Goal: Transaction & Acquisition: Book appointment/travel/reservation

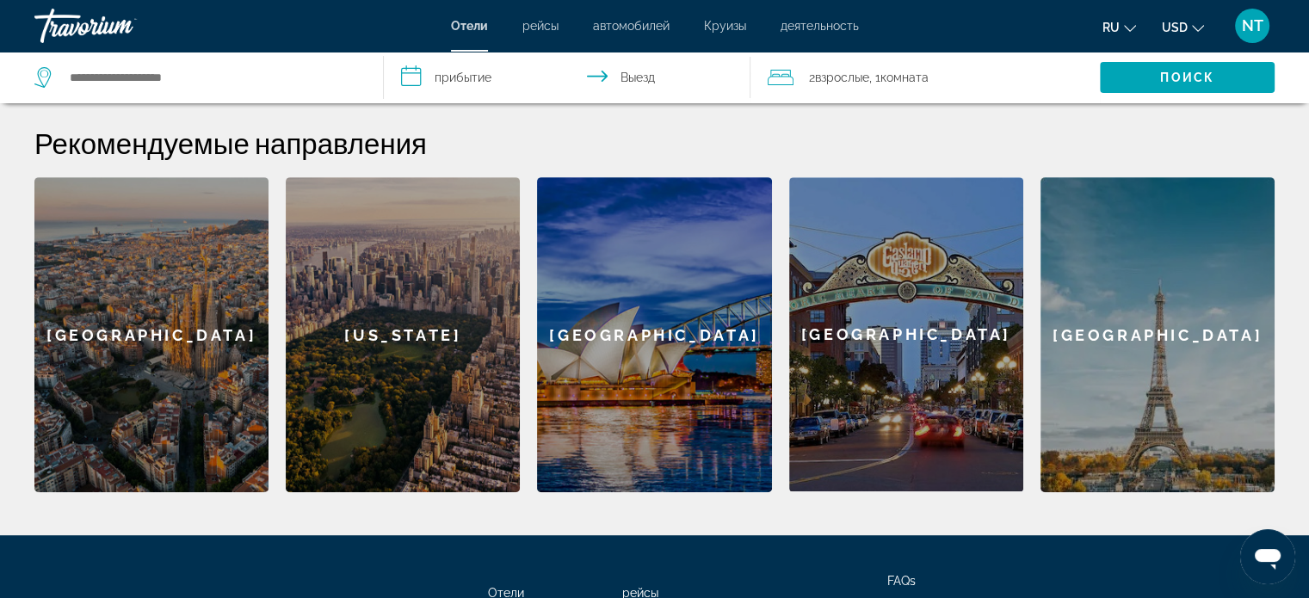
scroll to position [688, 0]
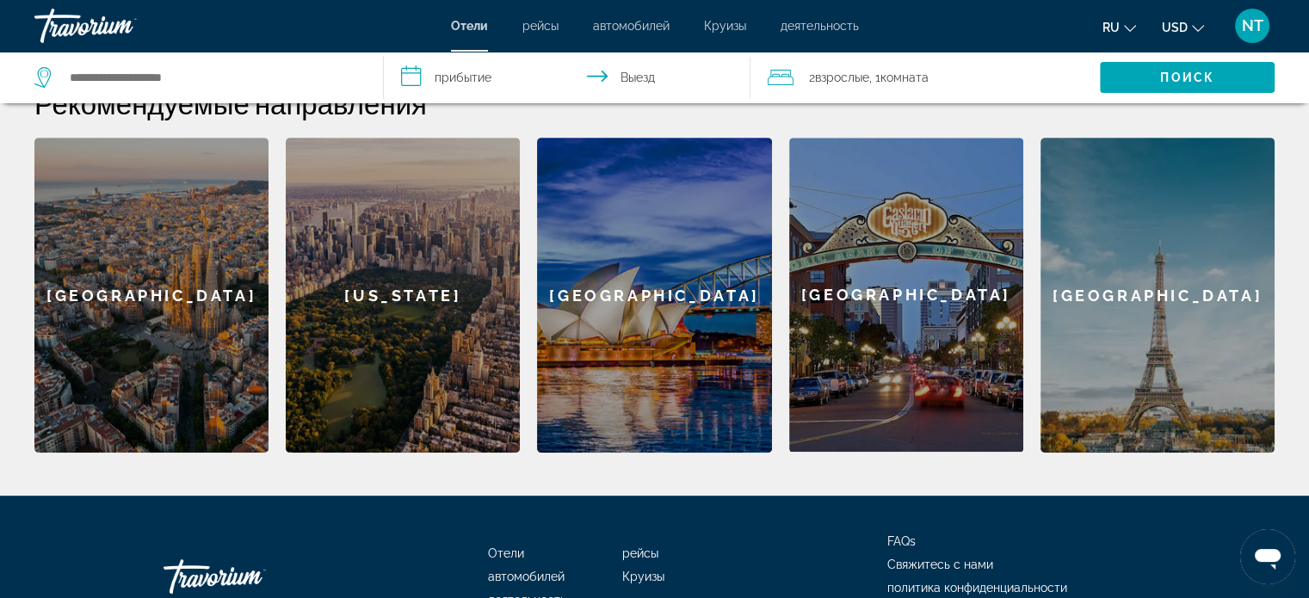
click at [158, 293] on div "[GEOGRAPHIC_DATA]" at bounding box center [151, 295] width 234 height 315
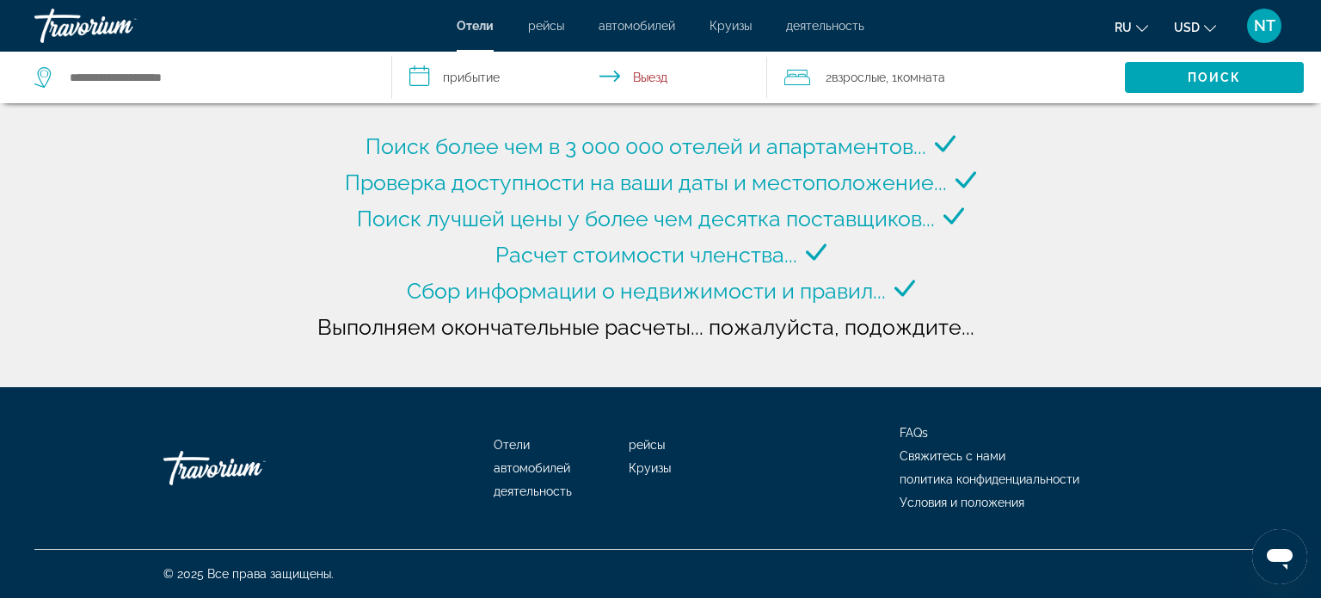
type input "**********"
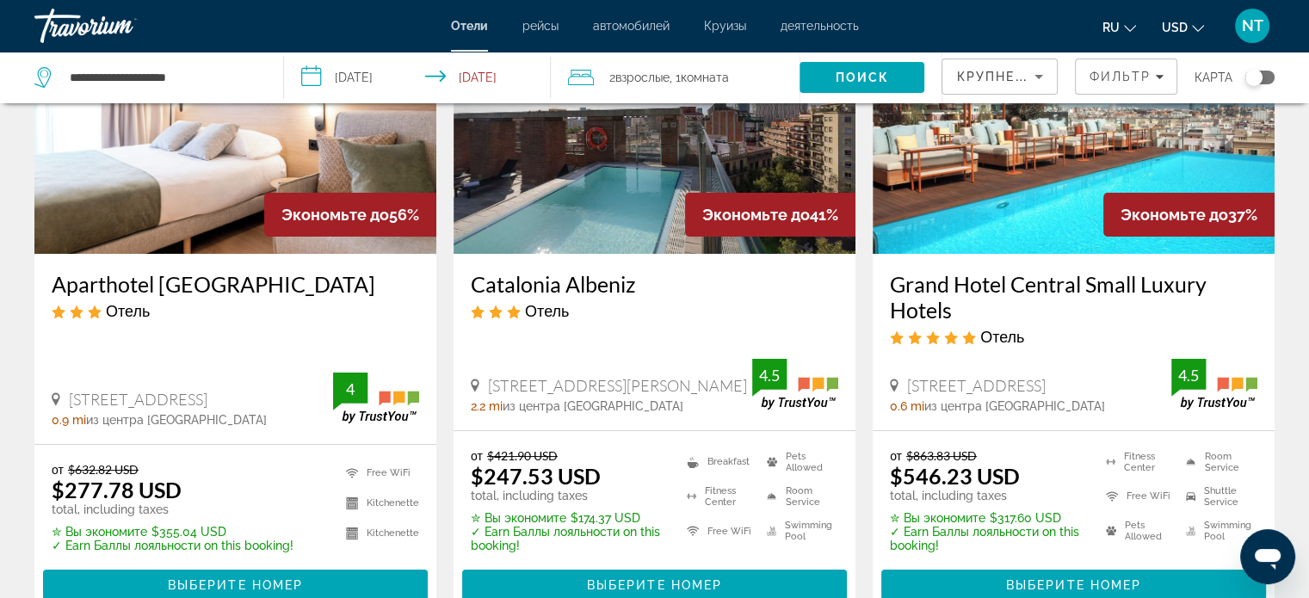
scroll to position [86, 0]
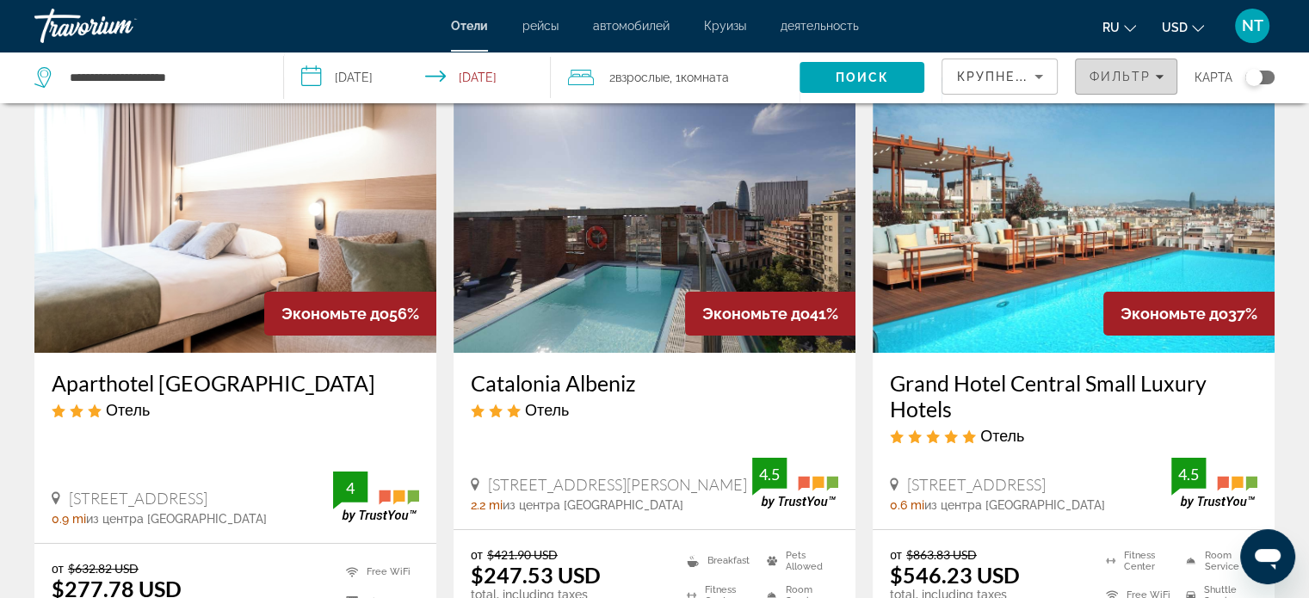
click at [1143, 76] on span "Фильтр" at bounding box center [1119, 77] width 62 height 14
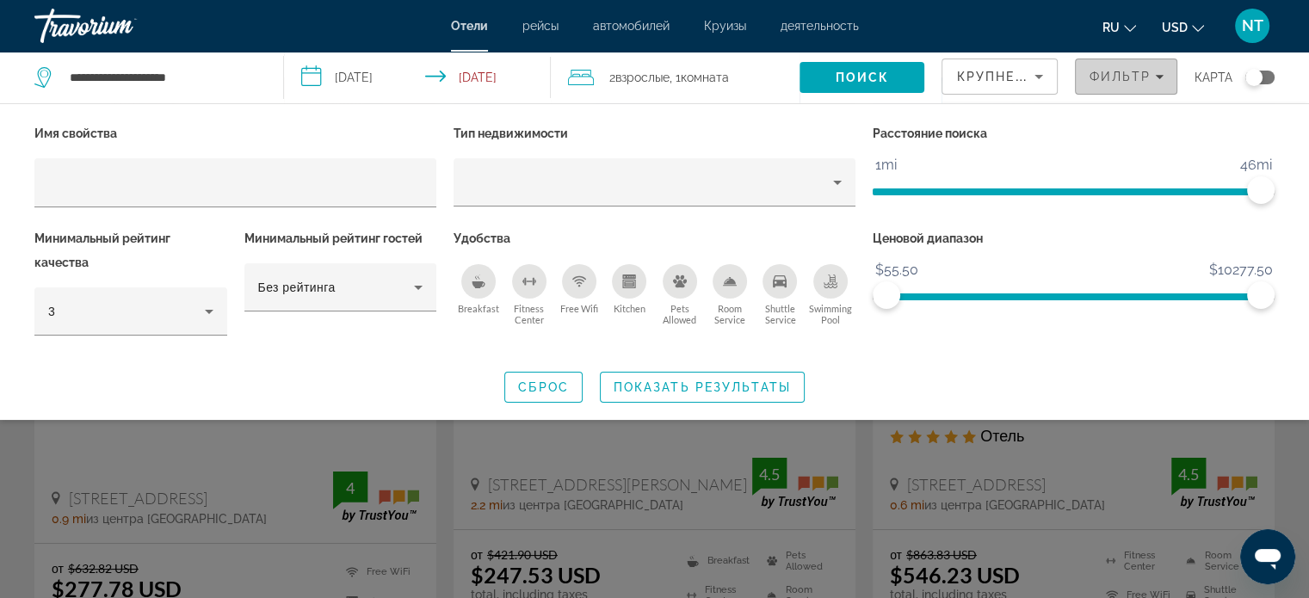
click at [1143, 76] on span "Фильтр" at bounding box center [1119, 77] width 62 height 14
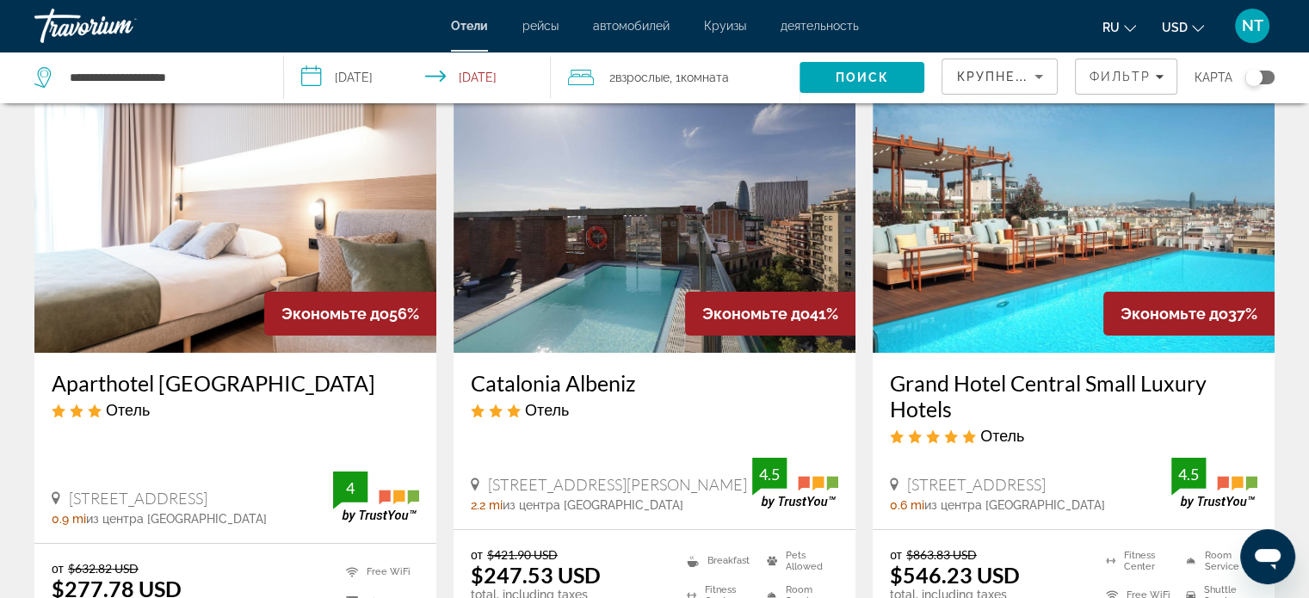
click at [1055, 78] on div "Крупнейшие сбережения" at bounding box center [999, 76] width 114 height 34
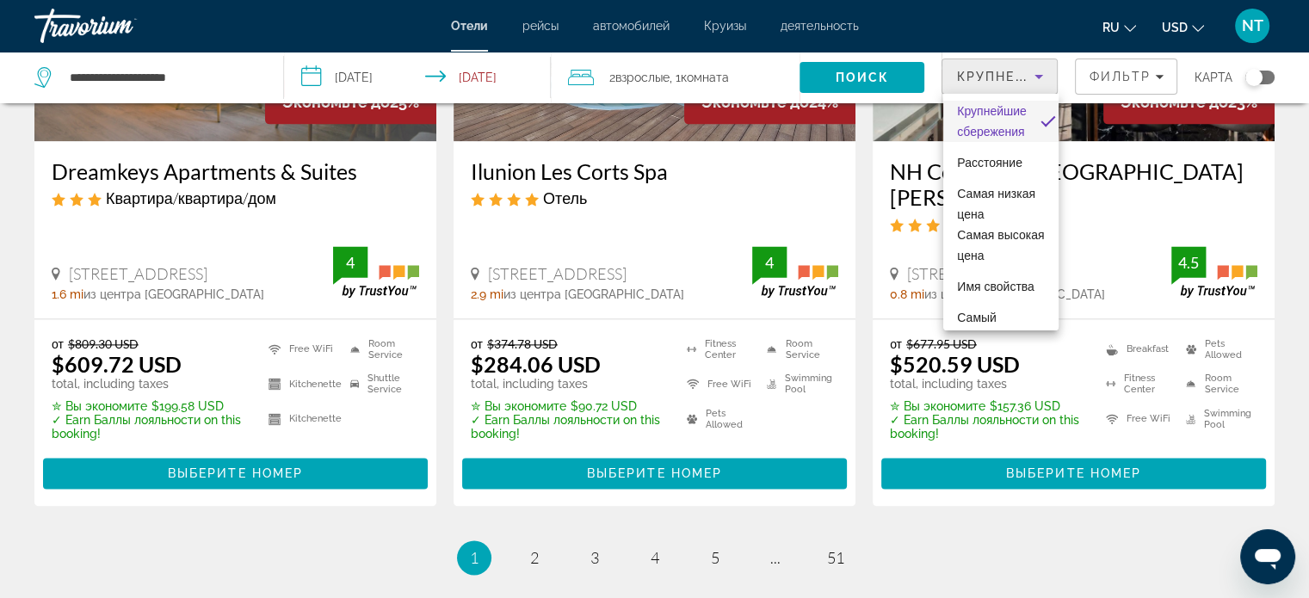
scroll to position [2490, 0]
